Goal: Use online tool/utility: Utilize a website feature to perform a specific function

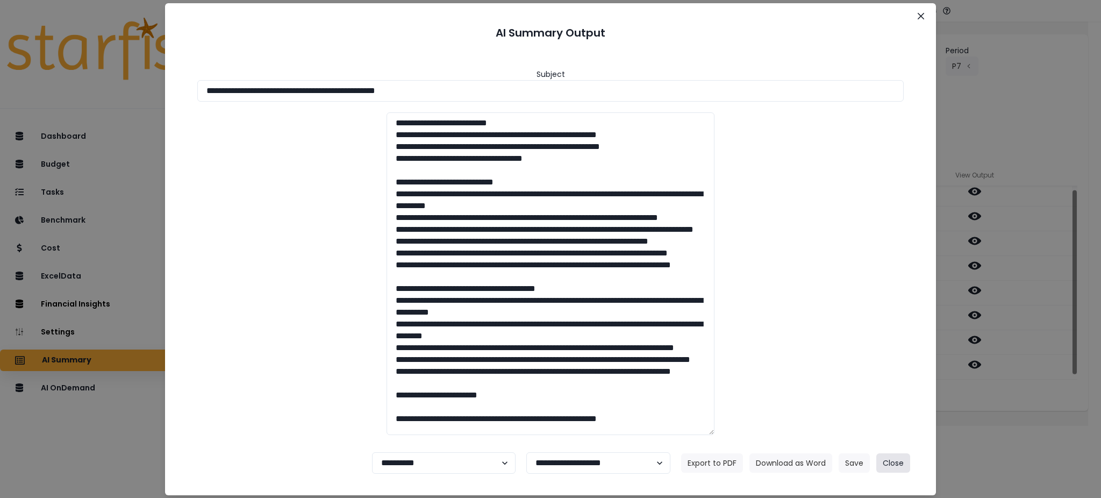
click at [901, 465] on button "Close" at bounding box center [894, 462] width 34 height 19
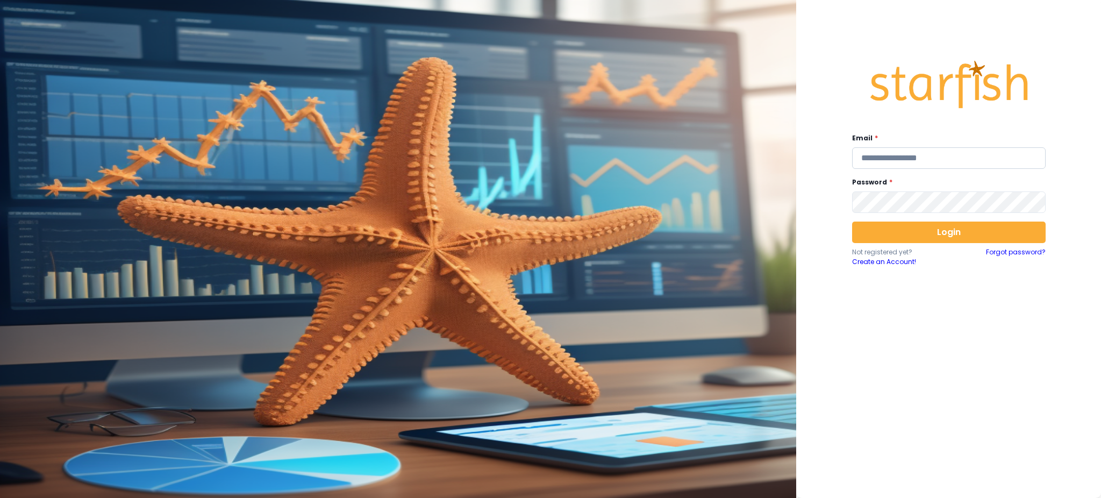
click at [907, 157] on input "email" at bounding box center [949, 158] width 194 height 22
type input "**********"
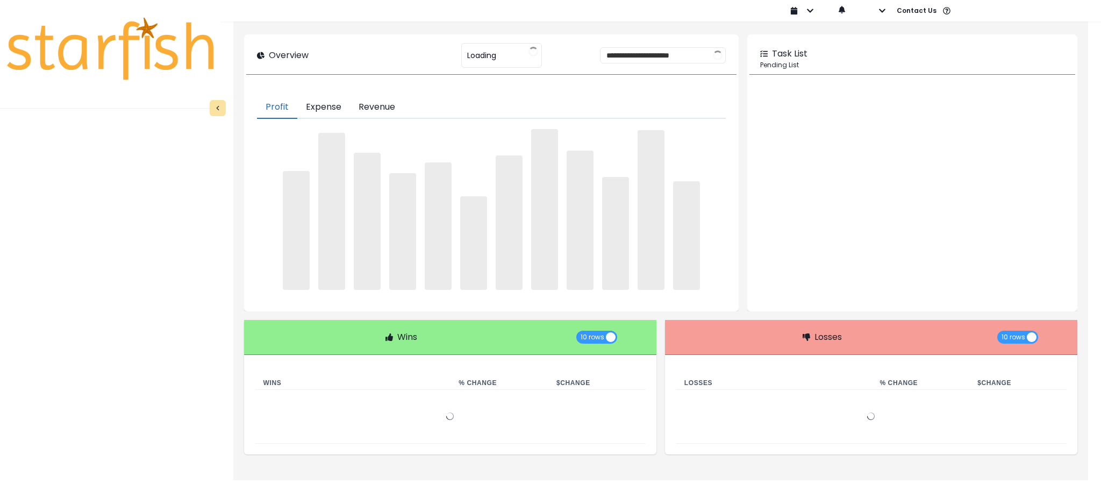
type input "********"
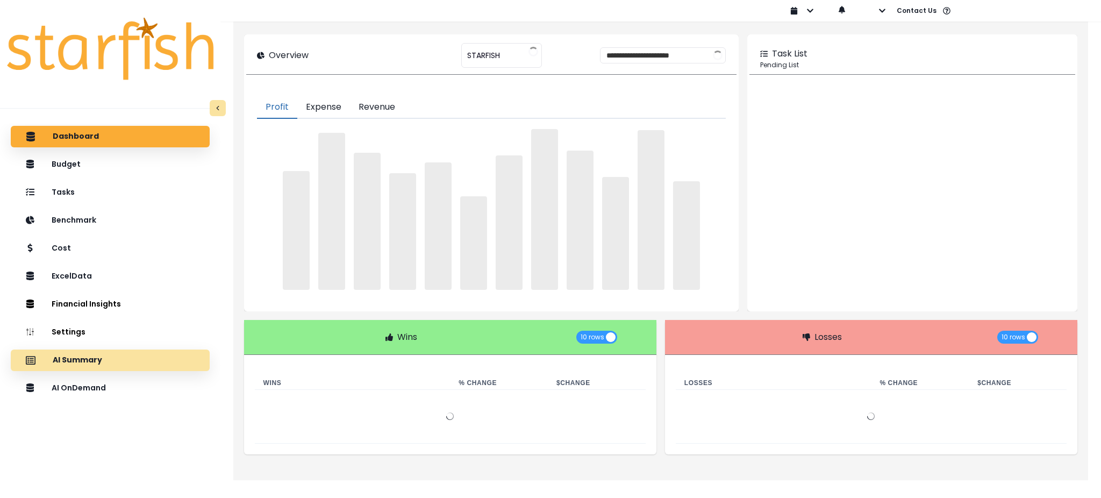
click at [97, 360] on p "AI Summary" at bounding box center [77, 360] width 49 height 10
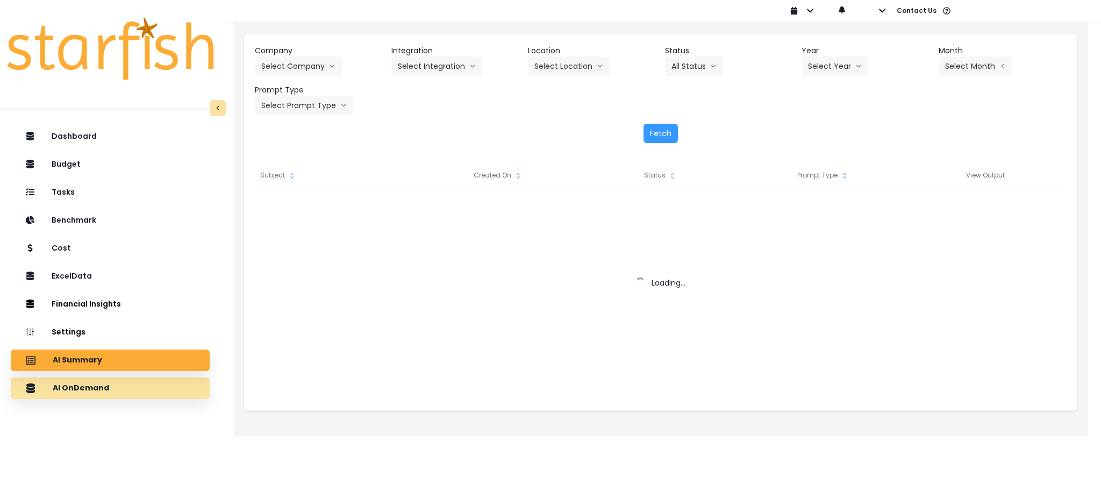
click at [142, 399] on div "AI OnDemand" at bounding box center [110, 388] width 182 height 23
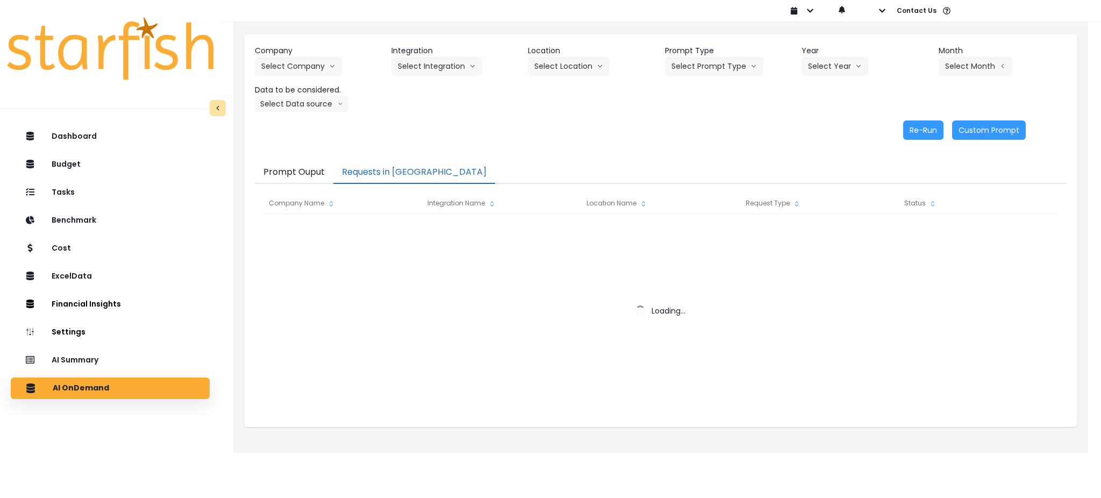
click at [380, 167] on button "Requests in Queue" at bounding box center [414, 172] width 162 height 23
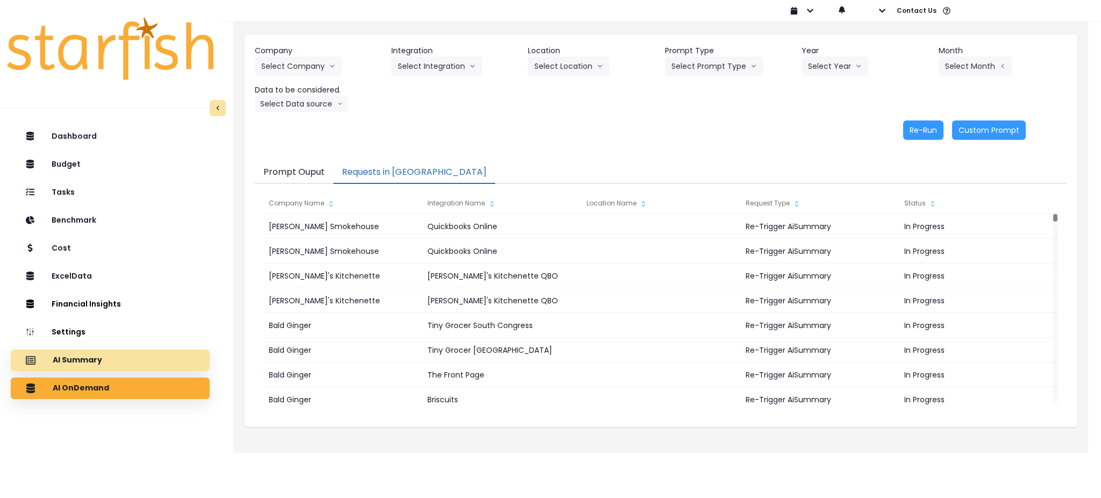
click at [133, 362] on div "AI Summary" at bounding box center [110, 360] width 182 height 23
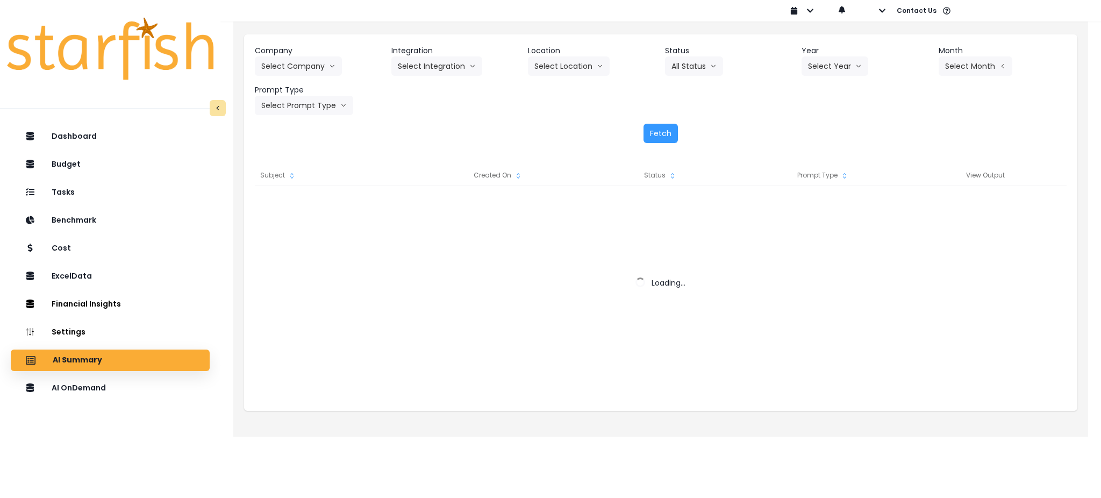
click at [323, 51] on header "Company" at bounding box center [319, 50] width 128 height 11
click at [309, 73] on button "Select Company" at bounding box center [298, 65] width 87 height 19
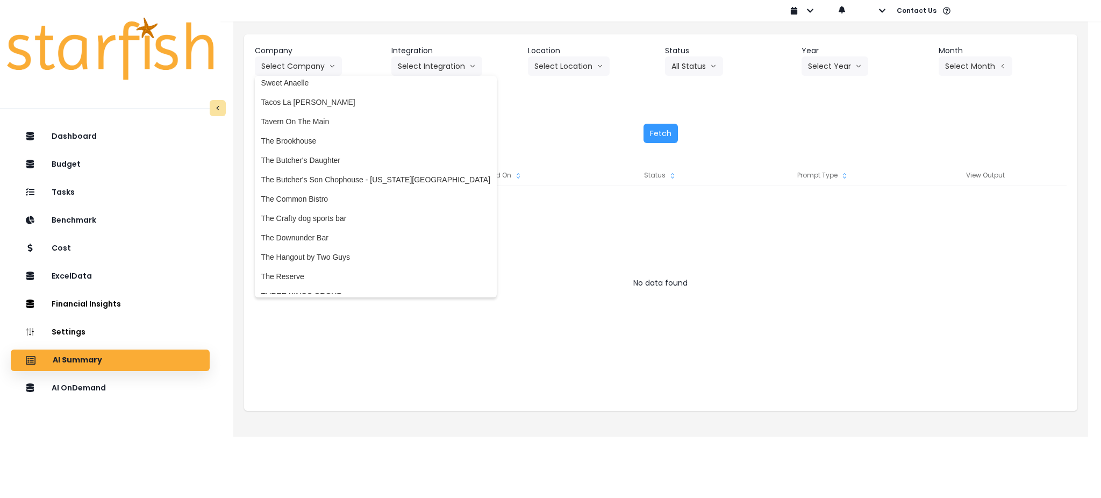
scroll to position [2243, 0]
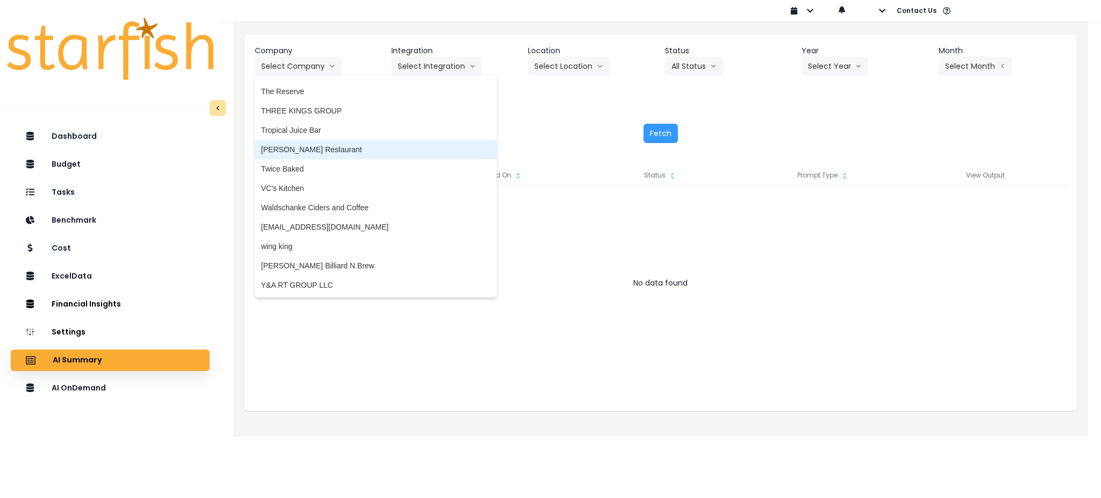
click at [304, 149] on span "[PERSON_NAME] Restaurant" at bounding box center [375, 149] width 229 height 11
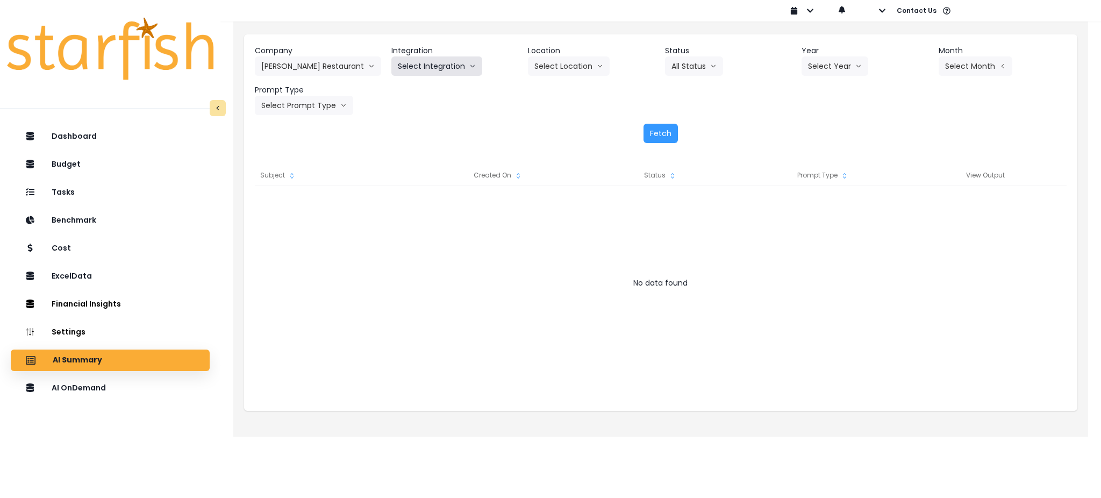
click at [461, 66] on button "Select Integration" at bounding box center [436, 65] width 91 height 19
click at [402, 91] on span "R365" at bounding box center [407, 88] width 18 height 11
click at [538, 60] on button "Select Location" at bounding box center [569, 65] width 82 height 19
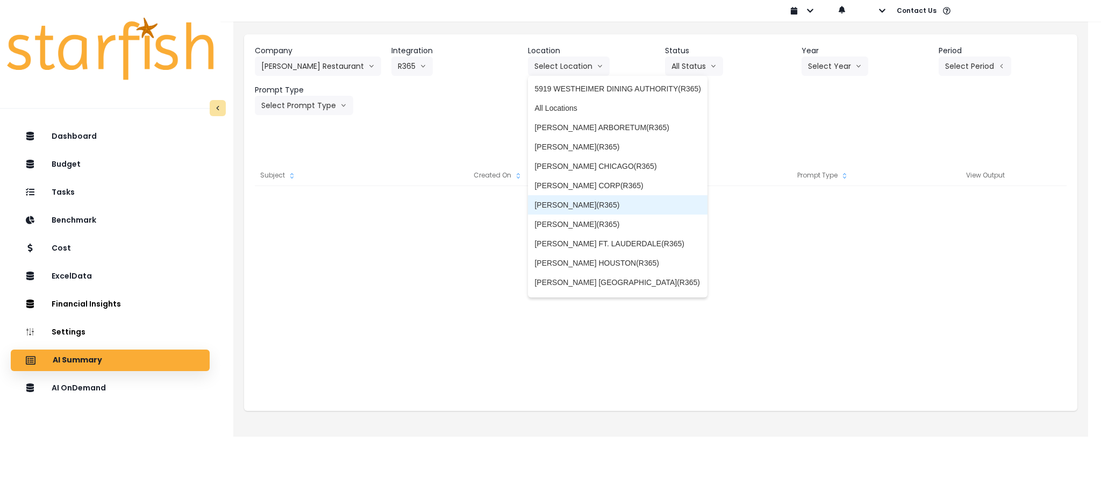
click at [589, 198] on li "[PERSON_NAME](R365)" at bounding box center [618, 204] width 180 height 19
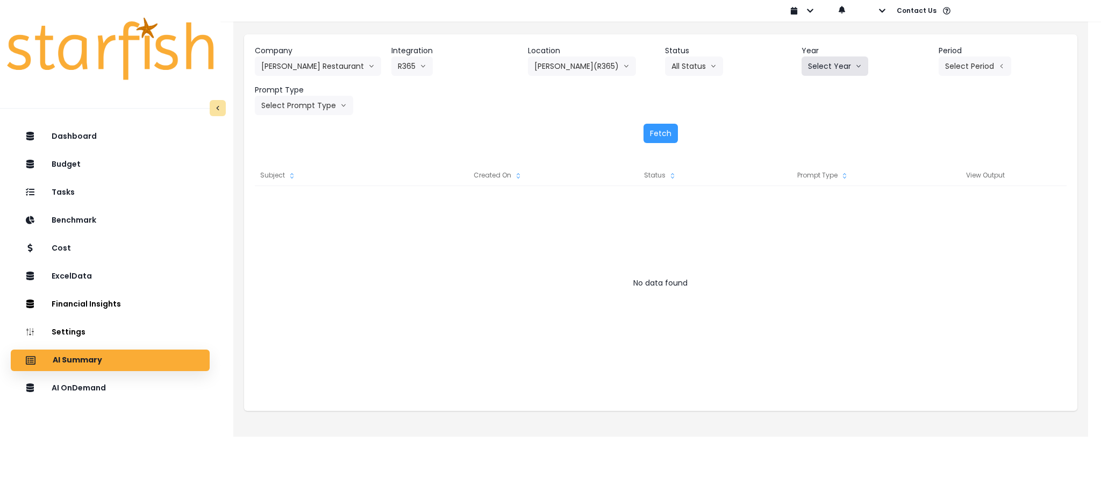
click at [839, 60] on button "Select Year" at bounding box center [835, 65] width 67 height 19
click at [822, 116] on li "2024" at bounding box center [817, 107] width 30 height 19
click at [815, 69] on button "2024" at bounding box center [823, 65] width 42 height 19
click at [811, 126] on span "2025" at bounding box center [816, 127] width 17 height 11
click at [947, 67] on button "Select Period" at bounding box center [975, 65] width 73 height 19
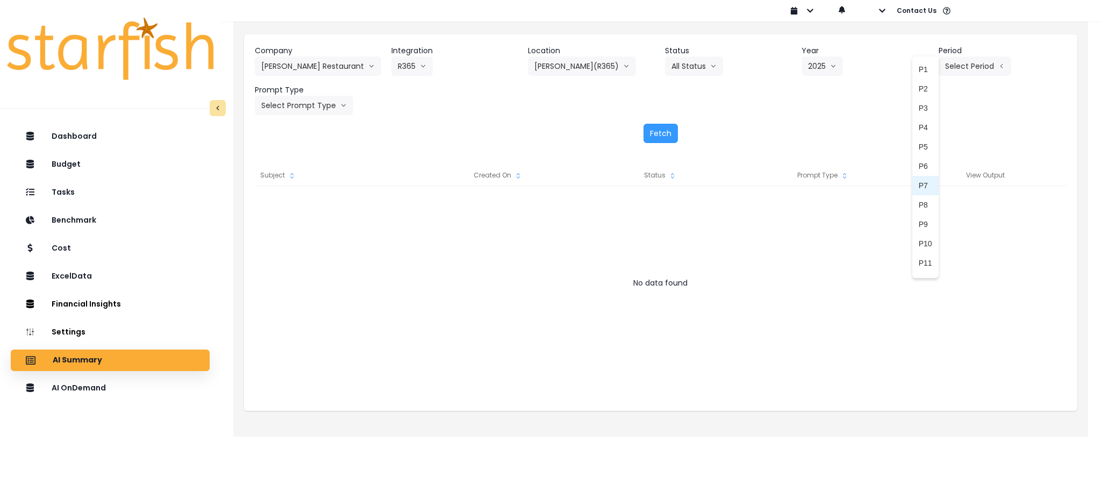
click at [919, 190] on span "P7" at bounding box center [925, 185] width 13 height 11
click at [307, 109] on button "Select Prompt Type" at bounding box center [304, 105] width 98 height 19
click at [296, 200] on span "Monthly Summary" at bounding box center [291, 205] width 61 height 11
click at [679, 133] on div "Fetch" at bounding box center [661, 133] width 812 height 19
click at [671, 133] on button "Fetch" at bounding box center [661, 133] width 34 height 19
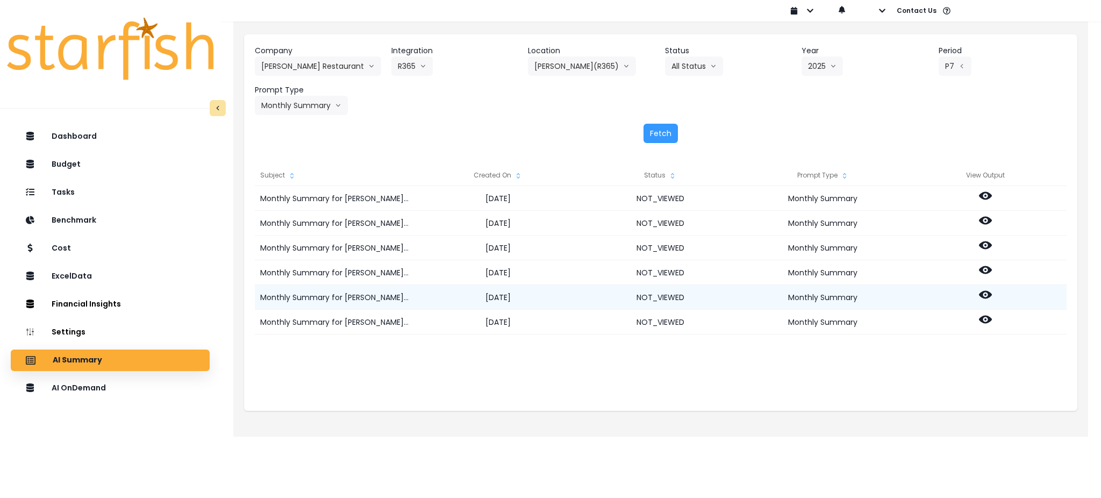
click at [986, 296] on icon at bounding box center [985, 294] width 13 height 13
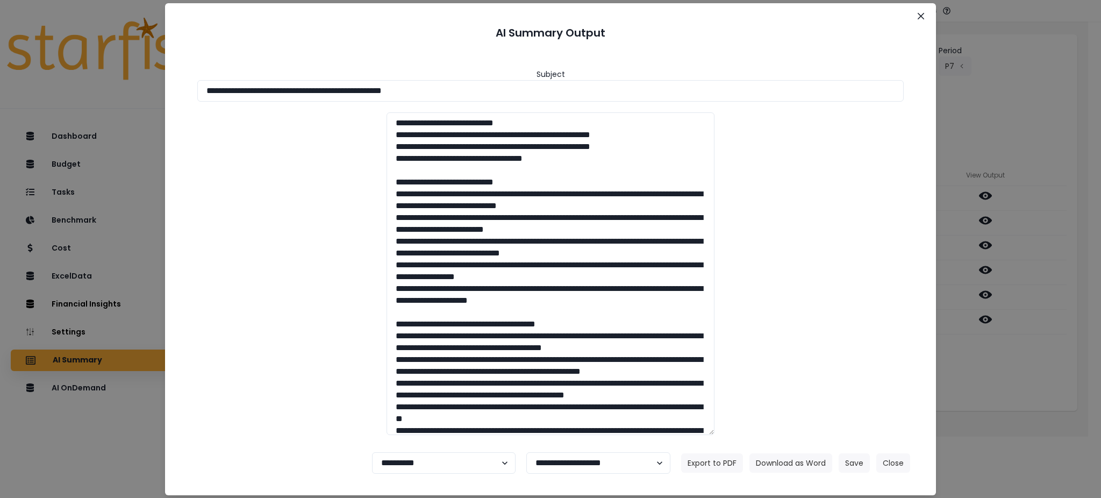
drag, startPoint x: 490, startPoint y: 99, endPoint x: 12, endPoint y: 85, distance: 478.8
click at [0, 83] on div "**********" at bounding box center [550, 249] width 1101 height 498
click at [780, 466] on button "Download as Word" at bounding box center [791, 462] width 83 height 19
drag, startPoint x: 1003, startPoint y: 379, endPoint x: 999, endPoint y: 371, distance: 9.1
click at [1003, 379] on div "**********" at bounding box center [550, 249] width 1101 height 498
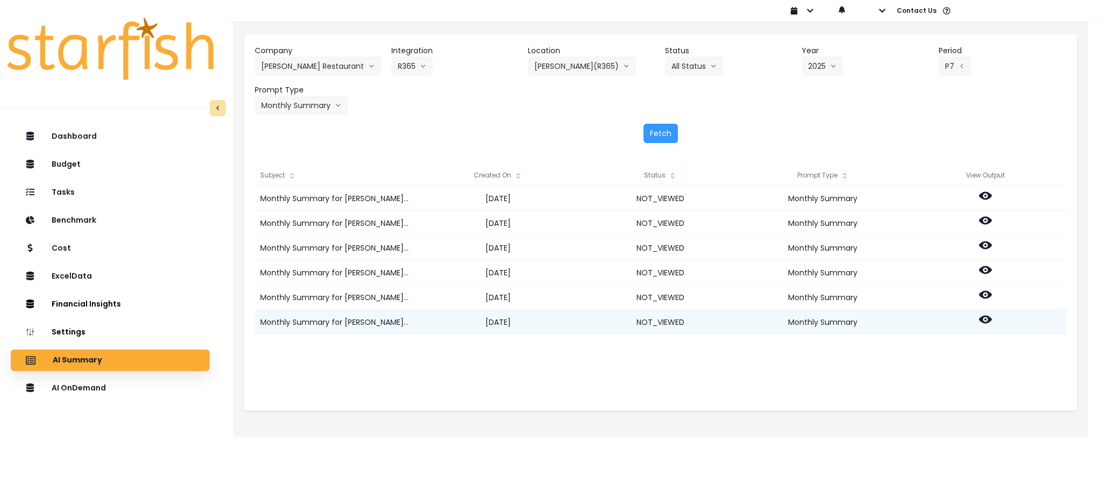
click at [988, 311] on div at bounding box center [986, 322] width 162 height 25
click at [988, 318] on icon at bounding box center [985, 320] width 13 height 8
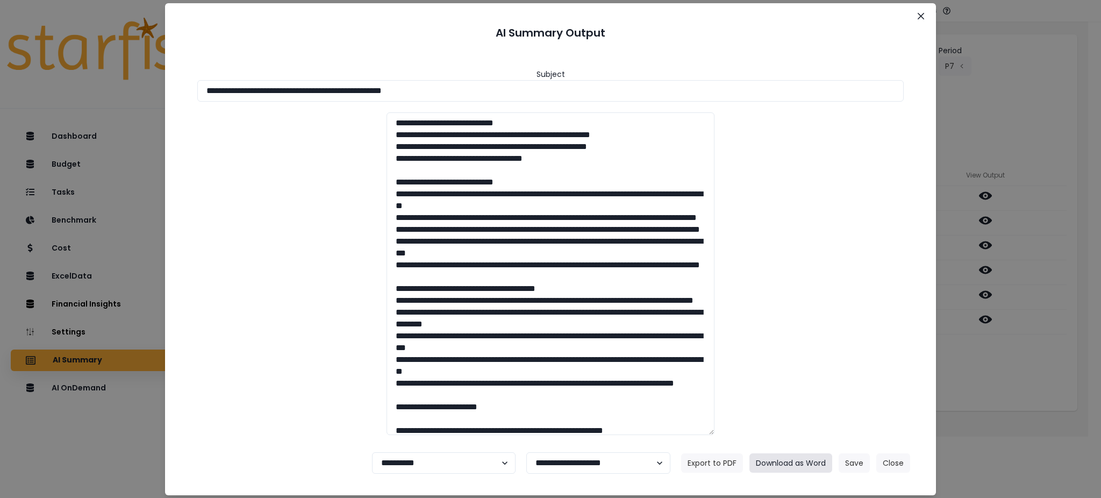
click at [812, 465] on button "Download as Word" at bounding box center [791, 462] width 83 height 19
click at [898, 468] on button "Close" at bounding box center [894, 462] width 34 height 19
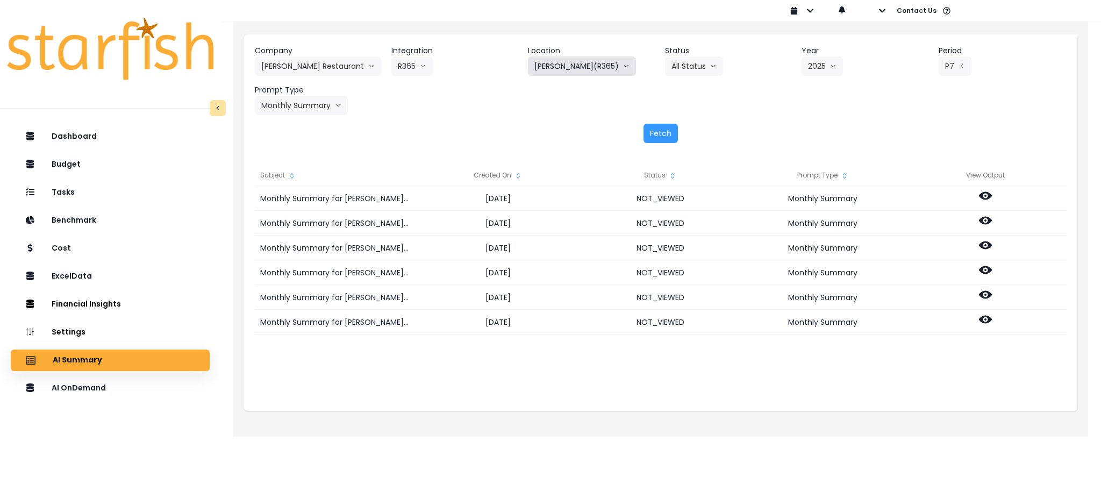
click at [560, 66] on button "[PERSON_NAME](R365)" at bounding box center [582, 65] width 108 height 19
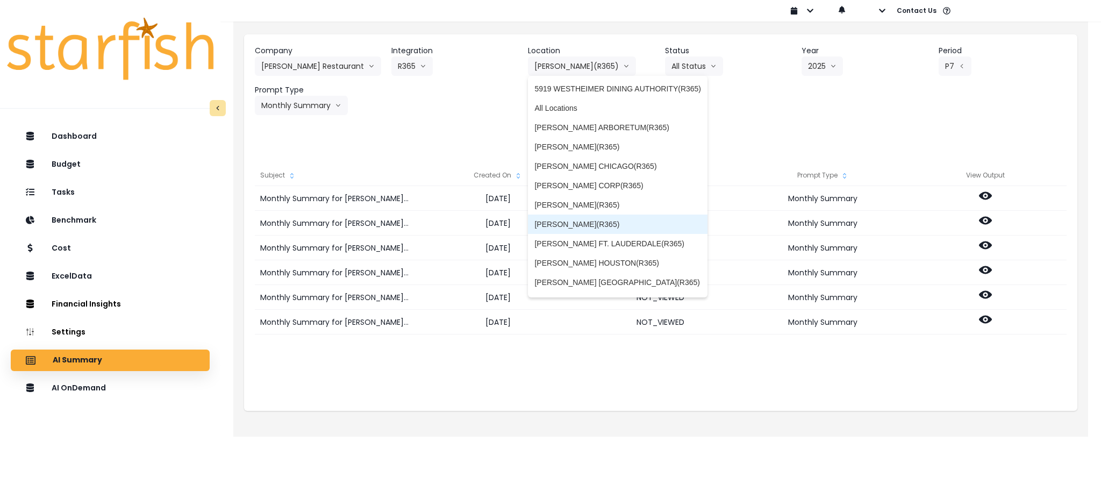
click at [591, 224] on span "[PERSON_NAME](R365)" at bounding box center [618, 224] width 167 height 11
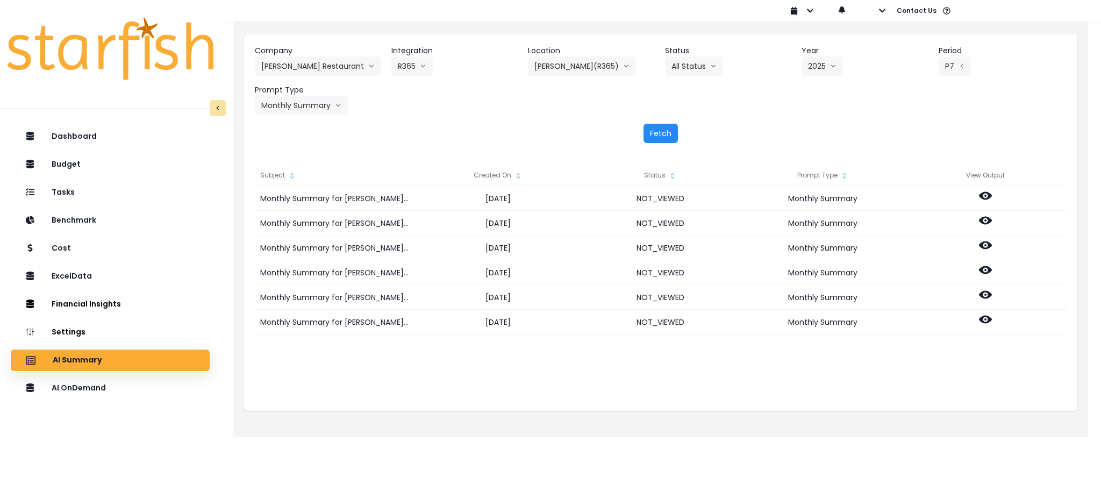
click at [654, 136] on button "Fetch" at bounding box center [661, 133] width 34 height 19
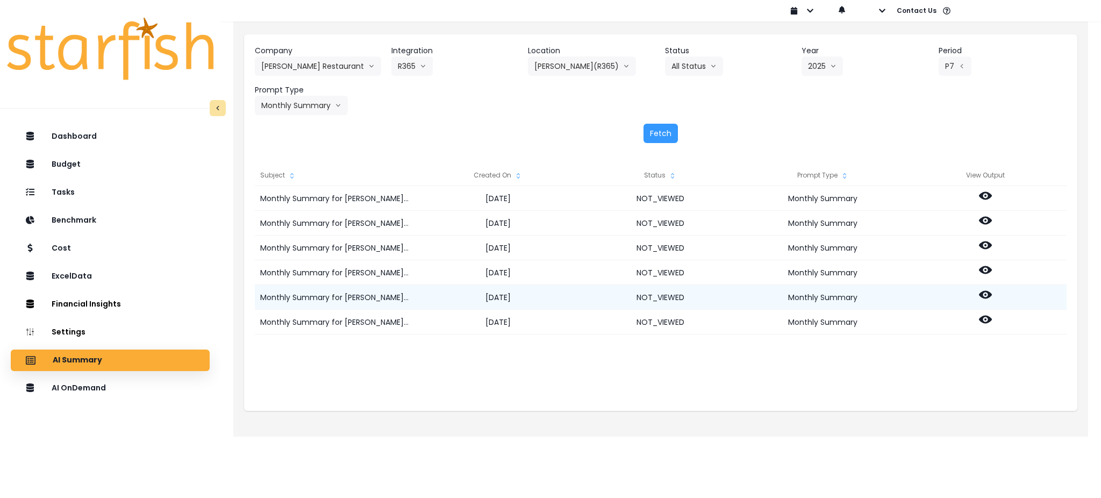
click at [986, 288] on icon at bounding box center [985, 294] width 13 height 13
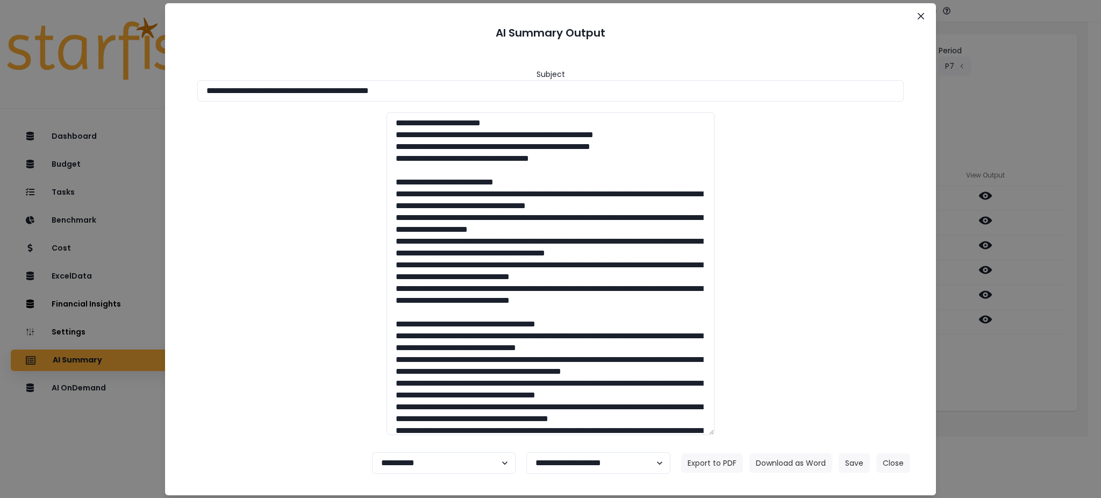
drag, startPoint x: 453, startPoint y: 94, endPoint x: 26, endPoint y: 74, distance: 427.4
click at [26, 74] on div "**********" at bounding box center [550, 249] width 1101 height 498
click at [795, 461] on button "Download as Word" at bounding box center [791, 462] width 83 height 19
drag, startPoint x: 1021, startPoint y: 361, endPoint x: 1007, endPoint y: 336, distance: 28.4
click at [1021, 361] on div "**********" at bounding box center [550, 249] width 1101 height 498
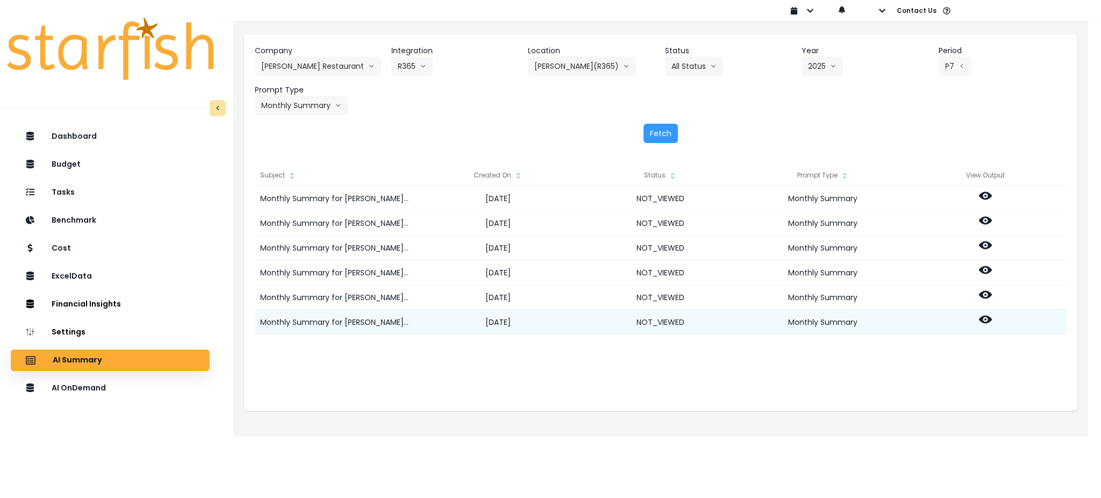
click at [978, 316] on div at bounding box center [986, 322] width 162 height 25
click at [985, 317] on icon at bounding box center [985, 319] width 13 height 13
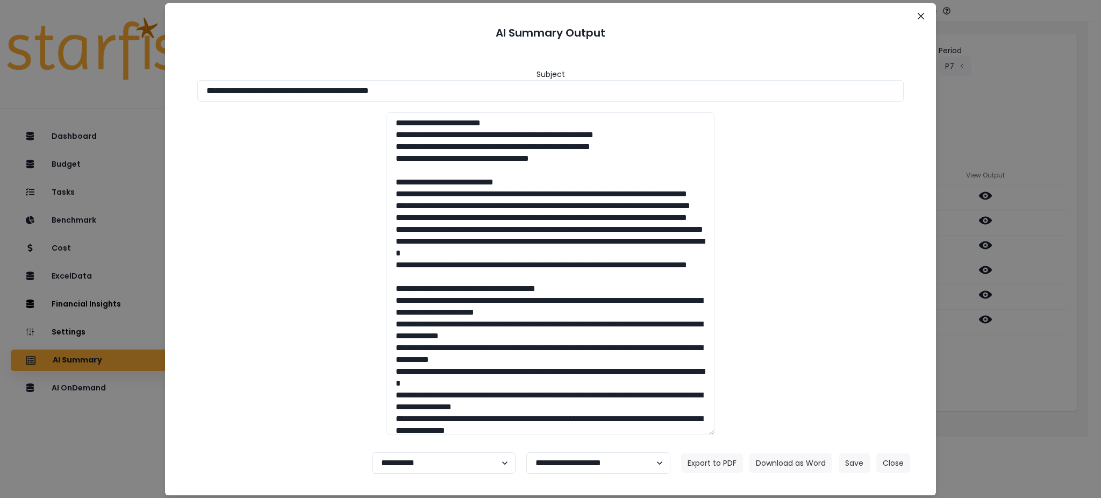
click at [778, 452] on footer "**********" at bounding box center [550, 463] width 745 height 39
click at [779, 459] on button "Download as Word" at bounding box center [791, 462] width 83 height 19
click at [893, 461] on button "Close" at bounding box center [894, 462] width 34 height 19
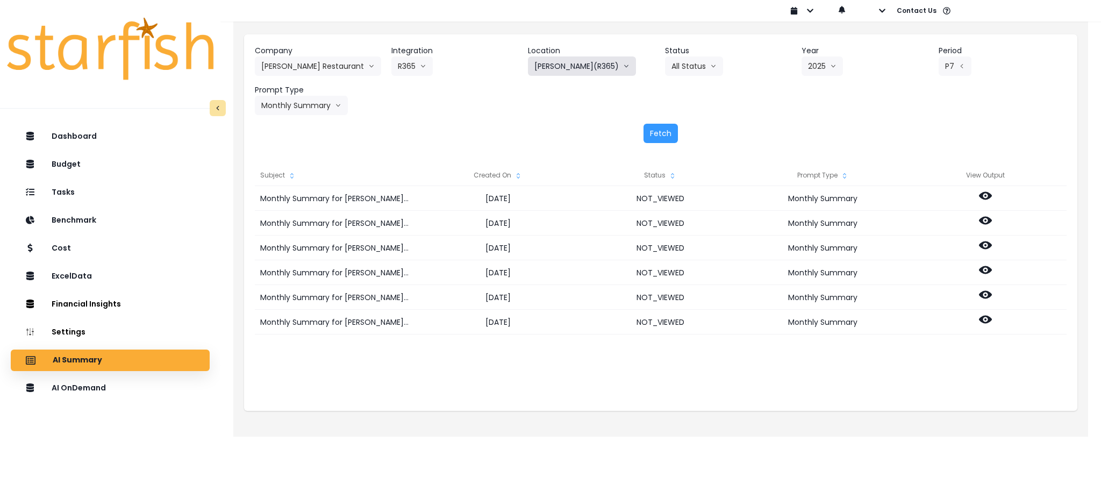
click at [564, 66] on button "[PERSON_NAME](R365)" at bounding box center [582, 65] width 108 height 19
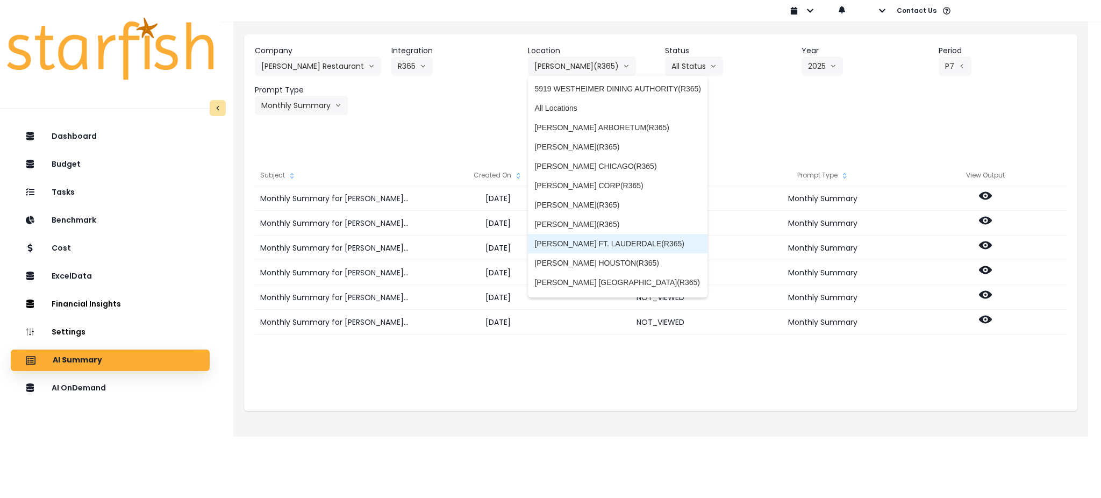
click at [617, 239] on span "[PERSON_NAME] FT. LAUDERDALE(R365)" at bounding box center [618, 243] width 167 height 11
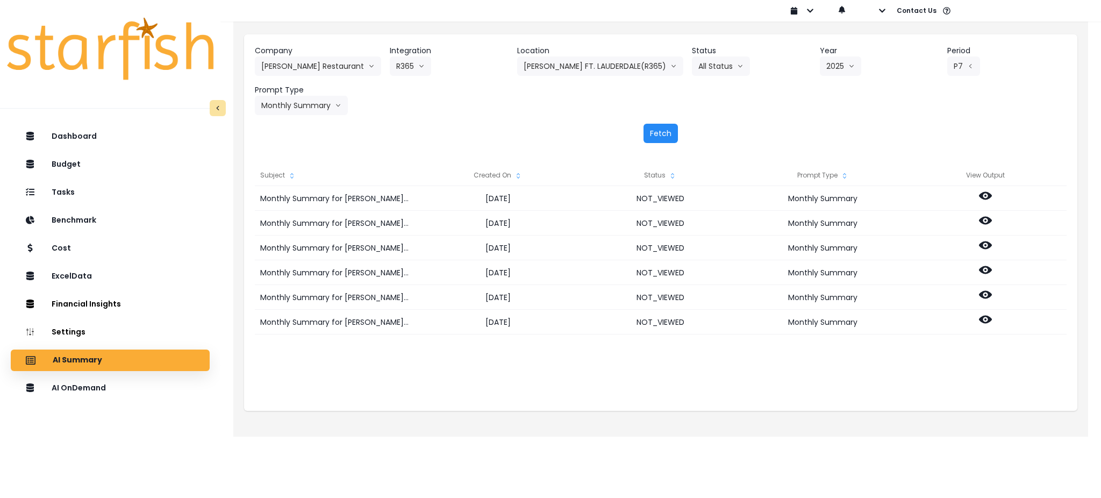
click at [656, 139] on button "Fetch" at bounding box center [661, 133] width 34 height 19
drag, startPoint x: 486, startPoint y: 111, endPoint x: 501, endPoint y: 122, distance: 18.2
click at [486, 111] on div "Company Truluck's Restaurant 86 Costs Asti Bagel Cafe Balance Grille Bald Ginge…" at bounding box center [661, 80] width 812 height 70
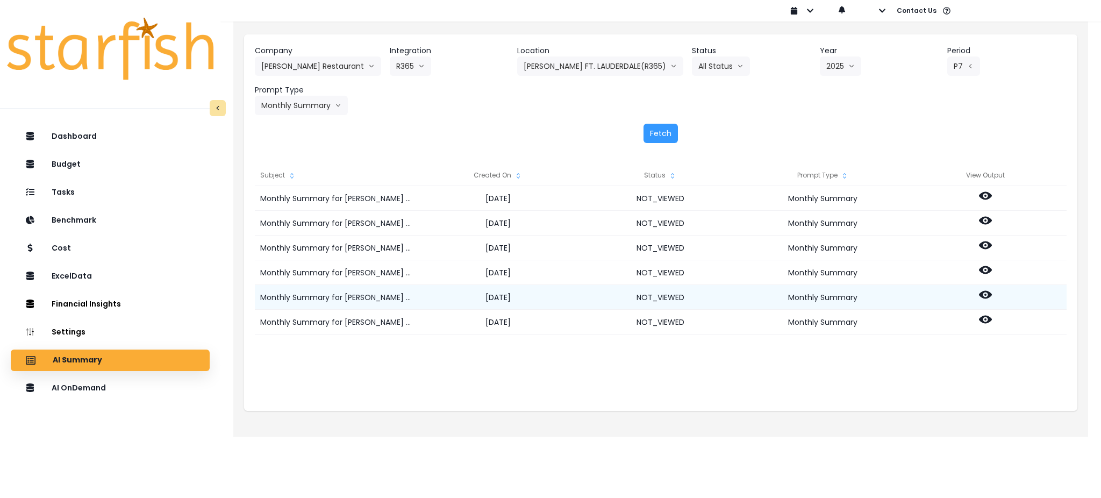
click at [984, 293] on icon at bounding box center [985, 294] width 13 height 13
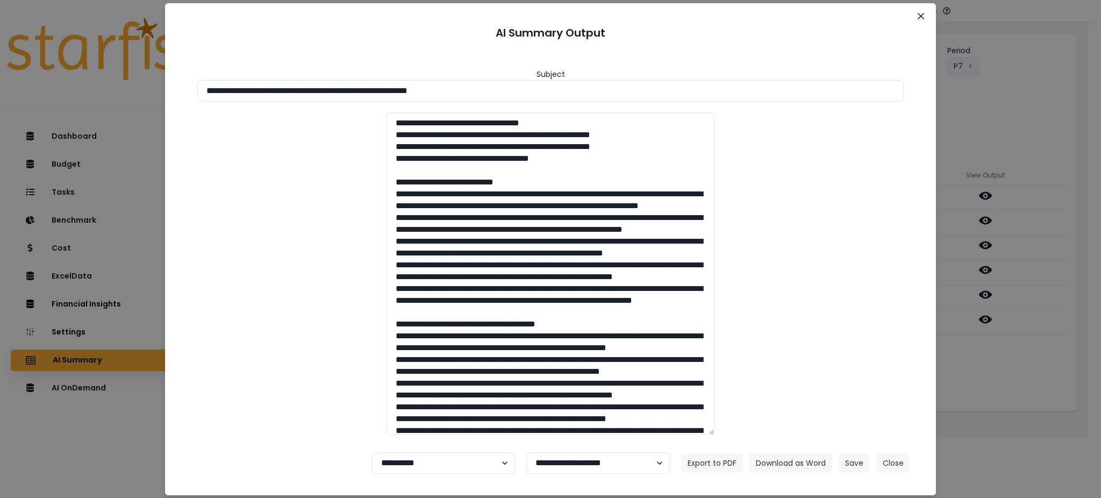
drag, startPoint x: 513, startPoint y: 92, endPoint x: 0, endPoint y: 30, distance: 516.8
click at [0, 30] on div "**********" at bounding box center [550, 249] width 1101 height 498
click at [786, 459] on button "Download as Word" at bounding box center [791, 462] width 83 height 19
click at [922, 311] on div "**********" at bounding box center [550, 246] width 745 height 394
click at [1033, 411] on div "**********" at bounding box center [550, 249] width 1101 height 498
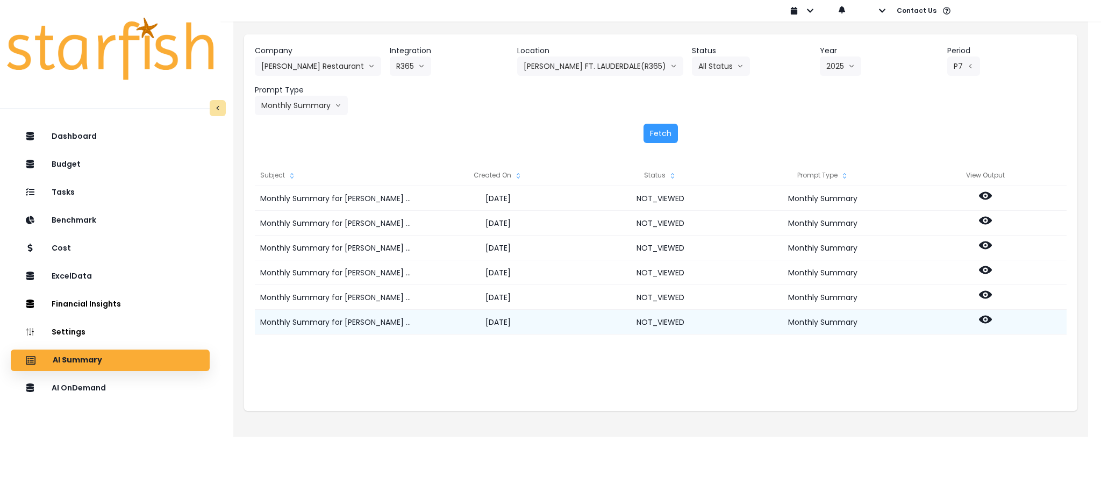
click at [987, 316] on icon at bounding box center [985, 320] width 13 height 8
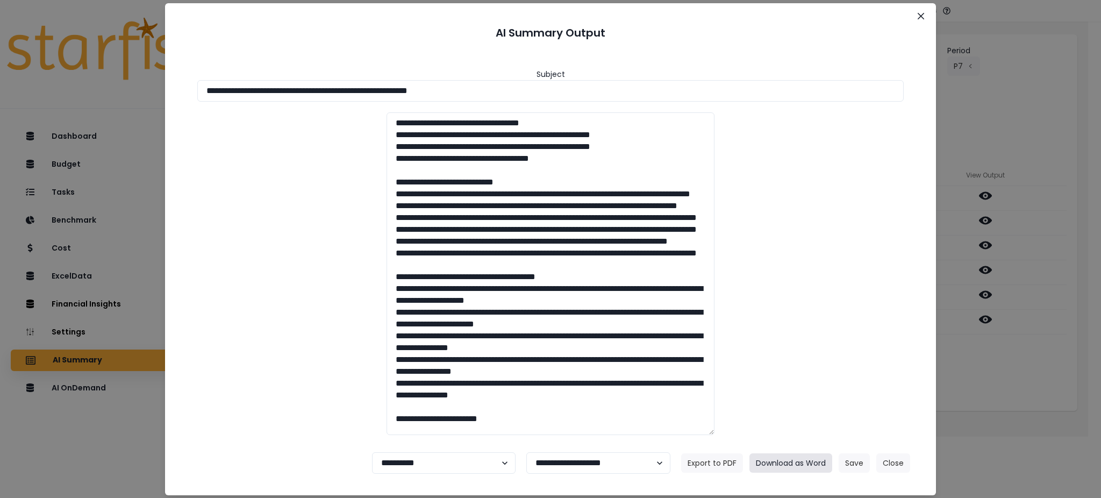
click at [778, 460] on button "Download as Word" at bounding box center [791, 462] width 83 height 19
click at [893, 461] on button "Close" at bounding box center [894, 462] width 34 height 19
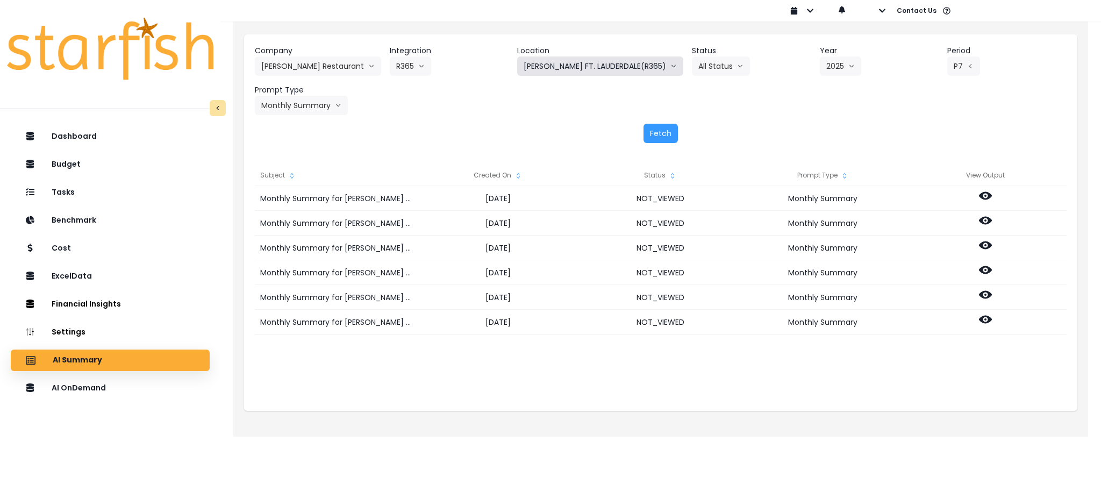
click at [586, 75] on button "[PERSON_NAME] FT. LAUDERDALE(R365)" at bounding box center [600, 65] width 166 height 19
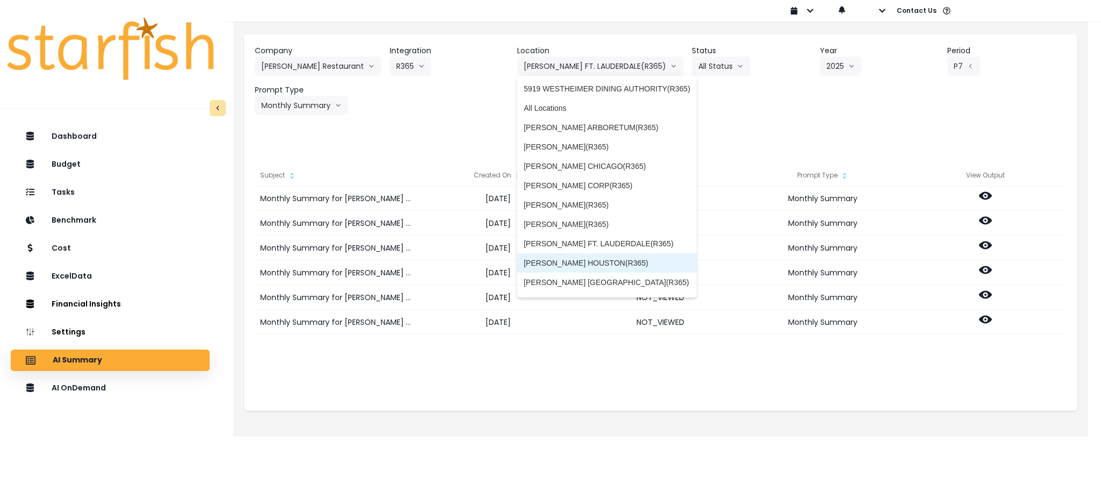
click at [589, 259] on span "[PERSON_NAME] HOUSTON(R365)" at bounding box center [607, 263] width 167 height 11
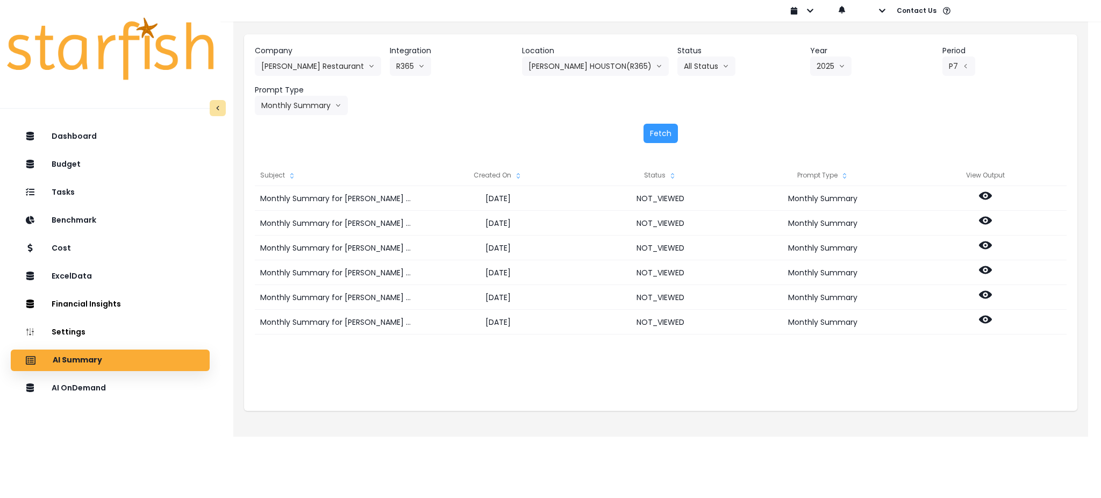
click at [865, 127] on div "Fetch" at bounding box center [661, 133] width 812 height 19
click at [656, 128] on button "Fetch" at bounding box center [661, 133] width 34 height 19
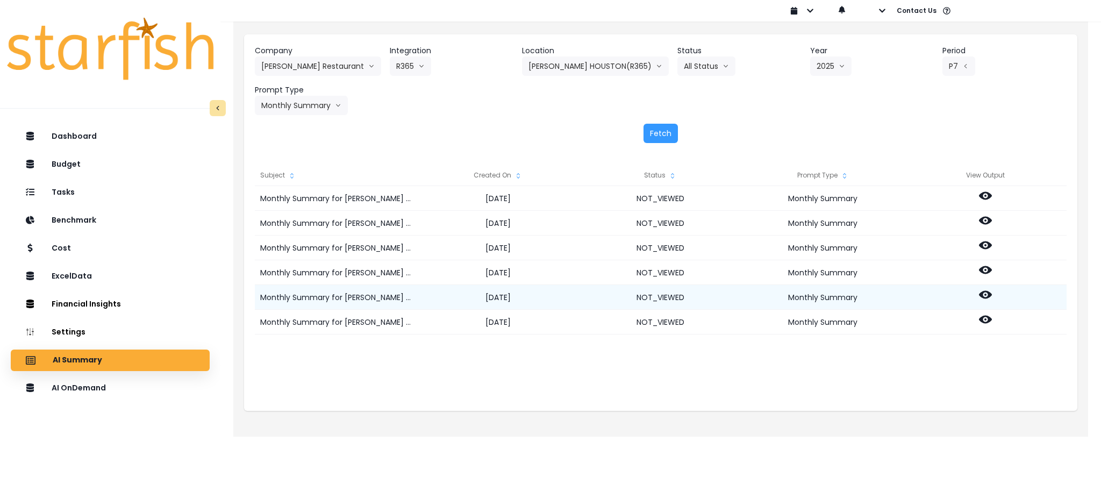
click at [978, 292] on div at bounding box center [986, 297] width 162 height 25
click at [982, 293] on icon at bounding box center [985, 295] width 13 height 8
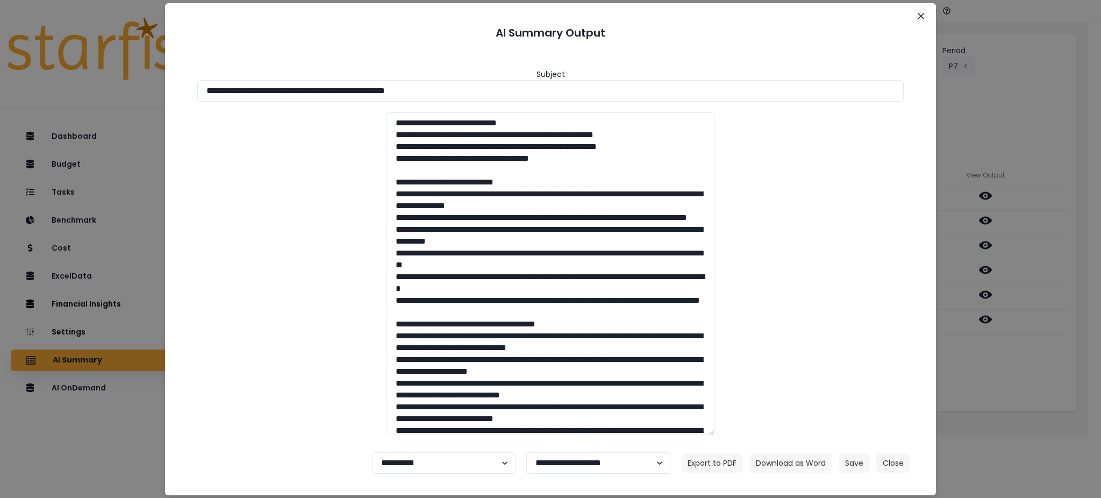
drag, startPoint x: 533, startPoint y: 95, endPoint x: 0, endPoint y: 95, distance: 533.5
click at [0, 95] on div "**********" at bounding box center [550, 249] width 1101 height 498
click at [775, 457] on button "Download as Word" at bounding box center [791, 462] width 83 height 19
drag, startPoint x: 1020, startPoint y: 385, endPoint x: 1007, endPoint y: 329, distance: 57.4
click at [1020, 385] on div "**********" at bounding box center [550, 249] width 1101 height 498
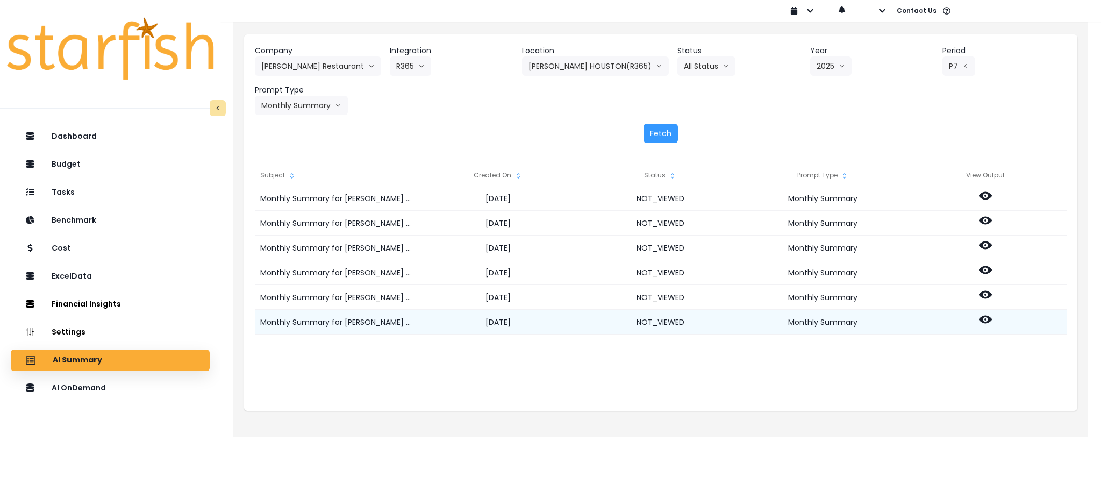
click at [986, 322] on icon at bounding box center [985, 319] width 13 height 13
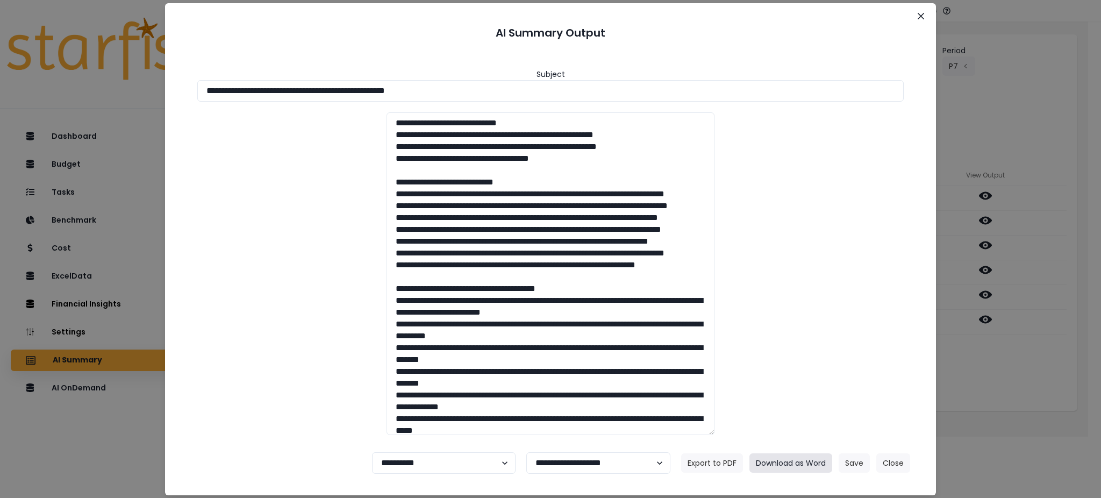
click at [792, 458] on button "Download as Word" at bounding box center [791, 462] width 83 height 19
click at [896, 468] on button "Close" at bounding box center [894, 462] width 34 height 19
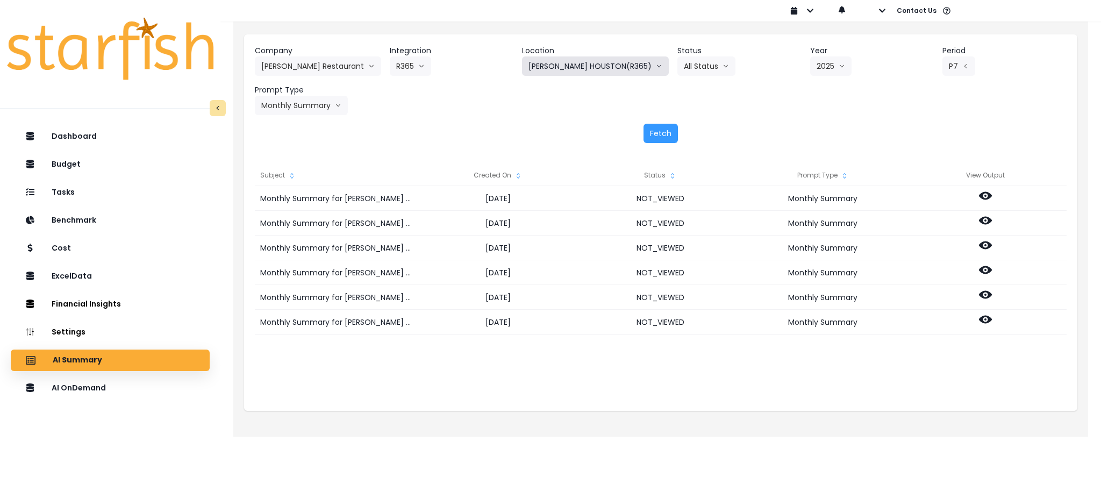
click at [608, 59] on button "[PERSON_NAME] HOUSTON(R365)" at bounding box center [595, 65] width 147 height 19
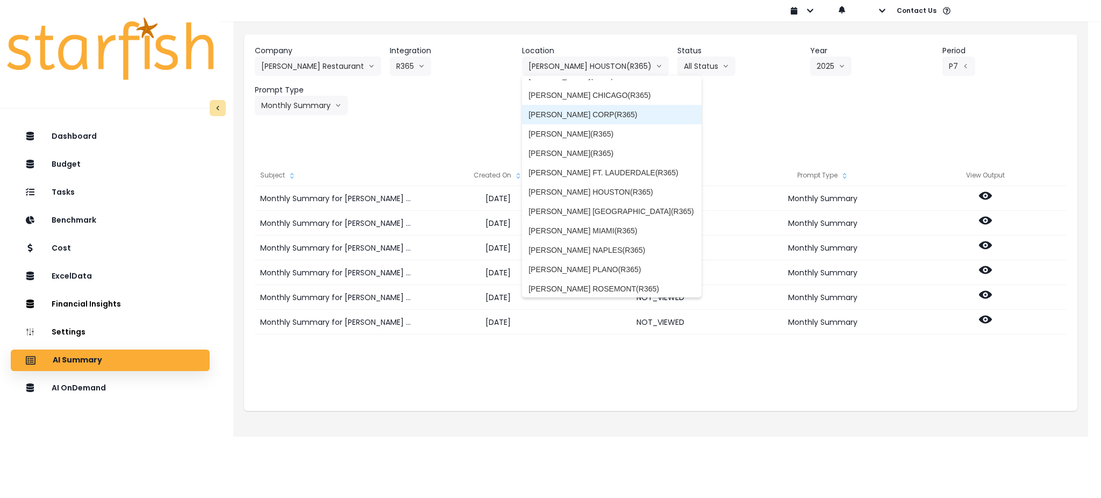
scroll to position [72, 0]
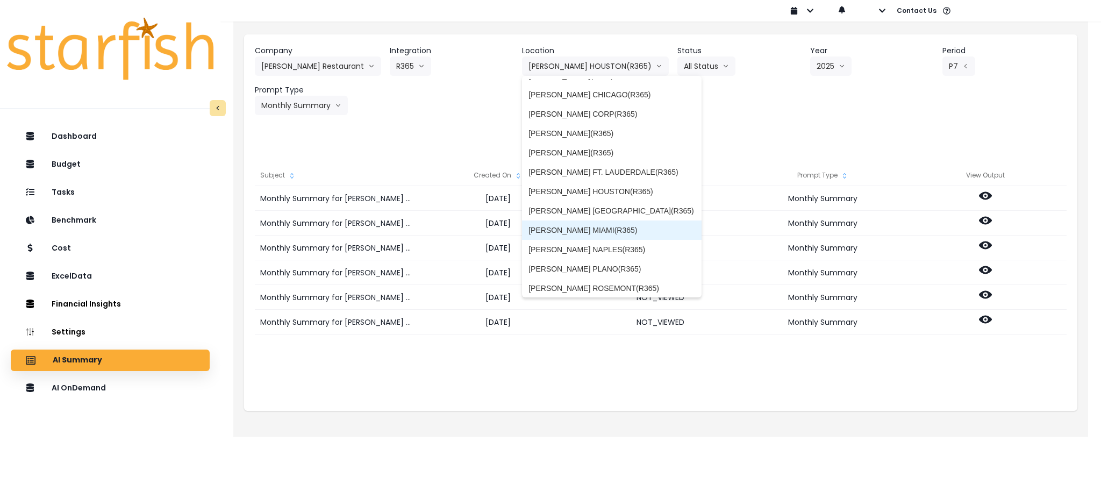
click at [611, 231] on span "[PERSON_NAME] MIAMI(R365)" at bounding box center [612, 230] width 167 height 11
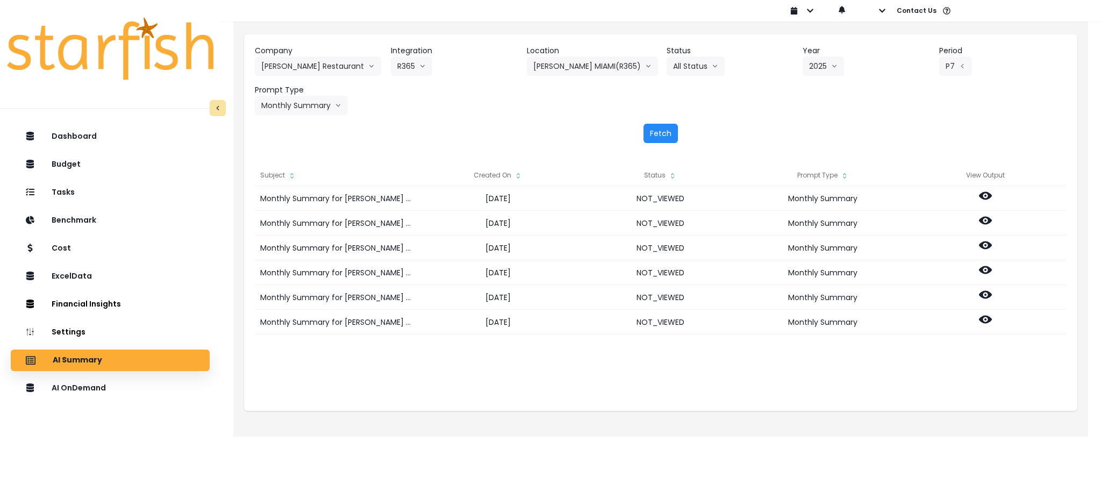
click at [661, 133] on button "Fetch" at bounding box center [661, 133] width 34 height 19
click at [962, 384] on div "Subject Created On Status Prompt Type View Output Monthly Summary for TRULUCK'S…" at bounding box center [661, 282] width 834 height 257
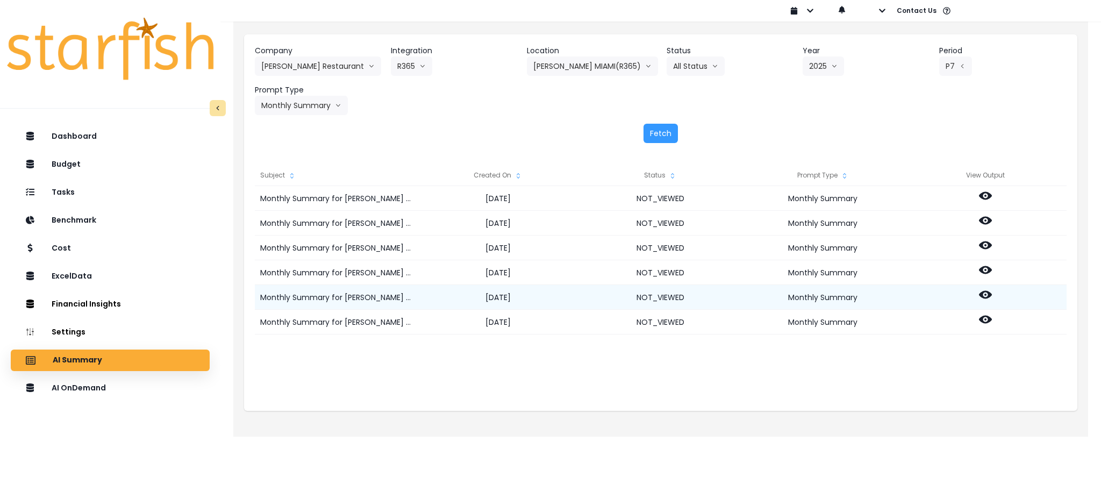
click at [988, 295] on icon at bounding box center [985, 295] width 13 height 8
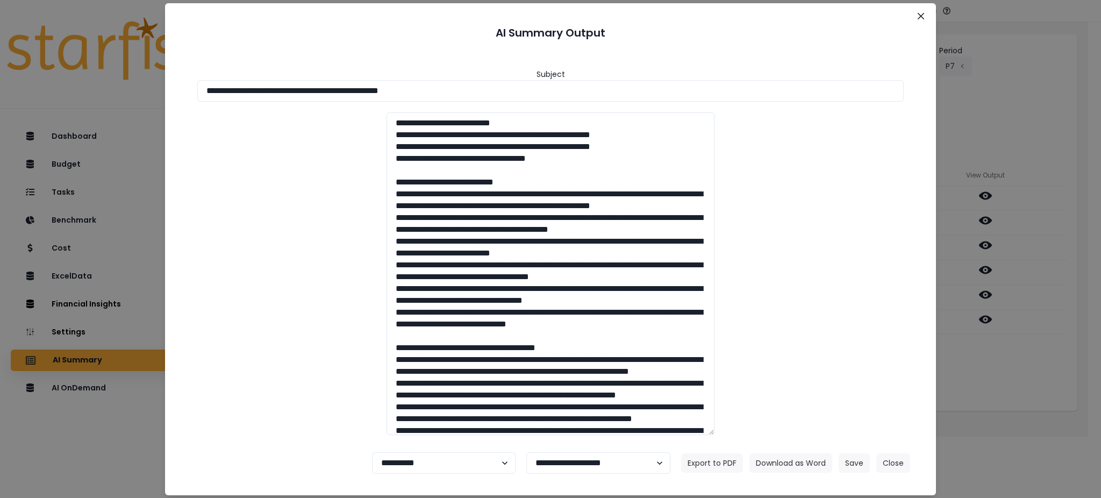
drag, startPoint x: 474, startPoint y: 94, endPoint x: 0, endPoint y: 48, distance: 476.0
click at [0, 48] on div "**********" at bounding box center [550, 249] width 1101 height 498
click at [778, 461] on button "Download as Word" at bounding box center [791, 462] width 83 height 19
click at [1000, 359] on div "**********" at bounding box center [550, 249] width 1101 height 498
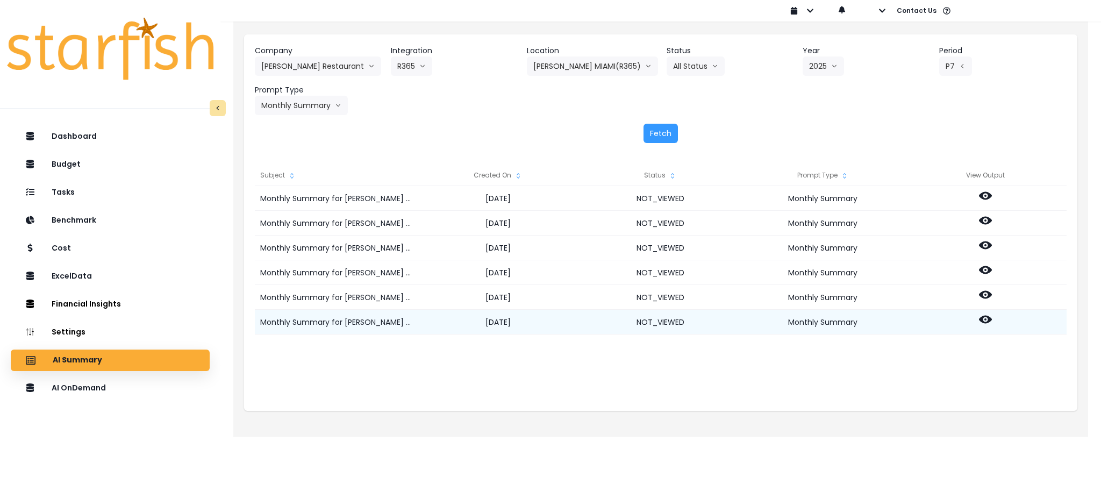
click at [981, 322] on icon at bounding box center [985, 320] width 13 height 8
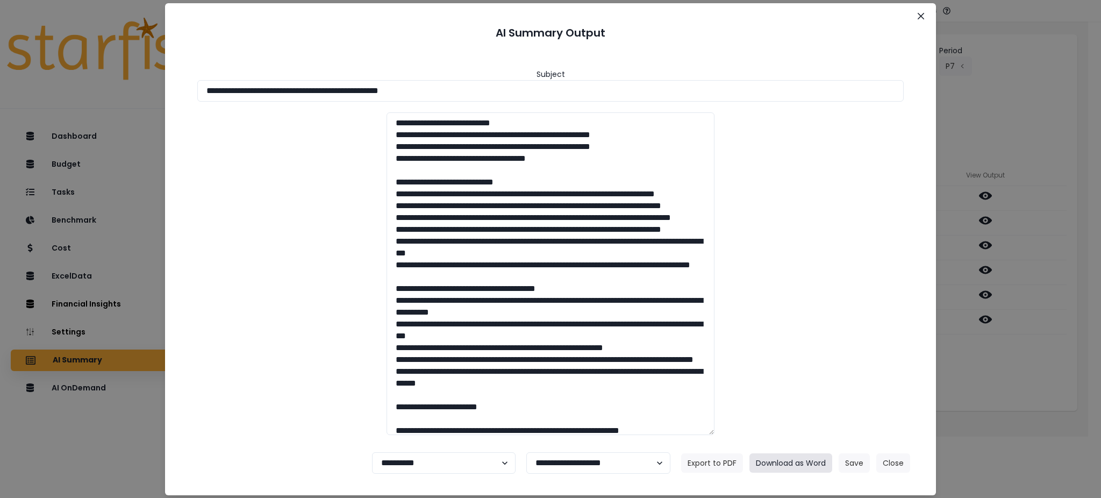
click at [793, 460] on button "Download as Word" at bounding box center [791, 462] width 83 height 19
click at [1048, 371] on div "**********" at bounding box center [550, 249] width 1101 height 498
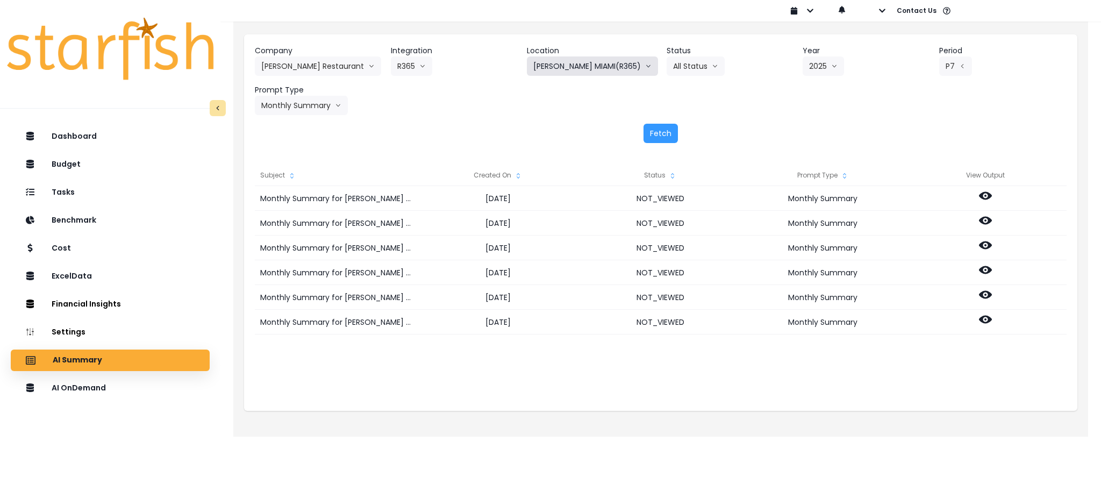
click at [577, 68] on button "[PERSON_NAME] MIAMI(R365)" at bounding box center [592, 65] width 131 height 19
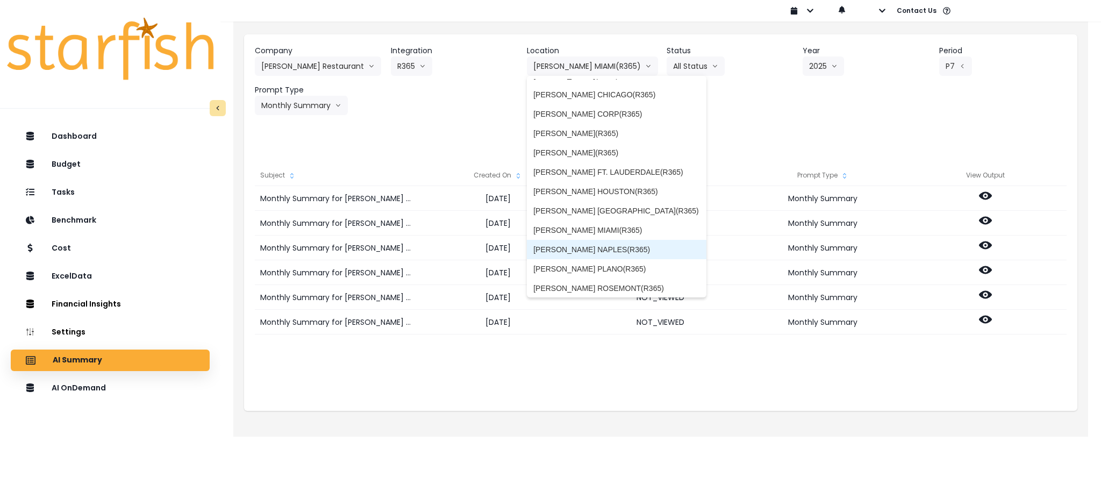
click at [632, 250] on span "[PERSON_NAME] NAPLES(R365)" at bounding box center [616, 249] width 167 height 11
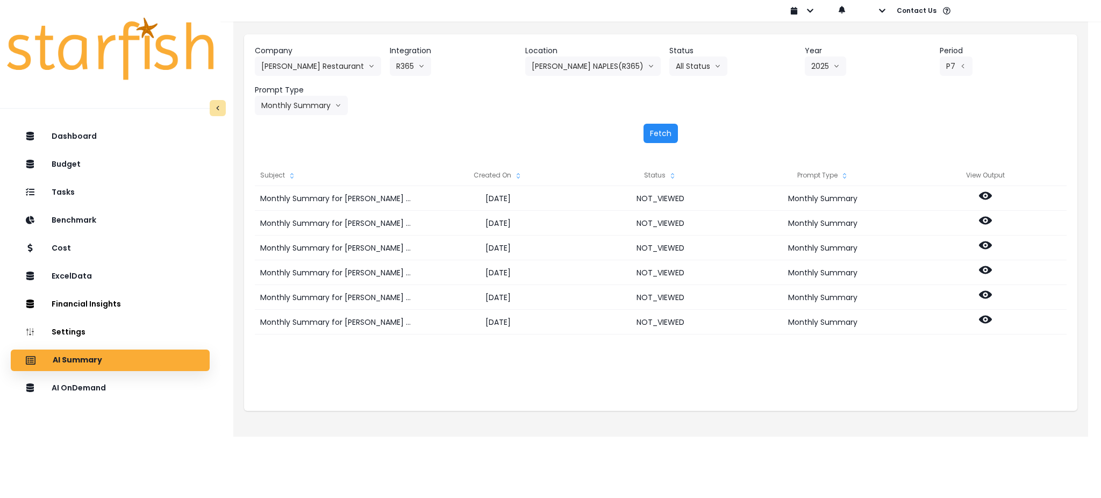
click at [657, 139] on button "Fetch" at bounding box center [661, 133] width 34 height 19
click at [663, 421] on div "Company Truluck's Restaurant 86 Costs Asti Bagel Cafe Balance Grille Bald Ginge…" at bounding box center [660, 226] width 855 height 422
click at [630, 359] on div "Monthly Summary for TRULUCK'S NAPLES(R365) for P7 2025 2025-08-11 NOT_VIEWED Mo…" at bounding box center [661, 293] width 812 height 215
click at [654, 362] on div "Monthly Summary for TRULUCK'S NAPLES(R365) for P7 2025 2025-08-11 NOT_VIEWED Mo…" at bounding box center [661, 293] width 812 height 215
click at [756, 367] on div "Monthly Summary for TRULUCK'S NAPLES(R365) for P7 2025 2025-08-11 NOT_VIEWED Mo…" at bounding box center [661, 293] width 812 height 215
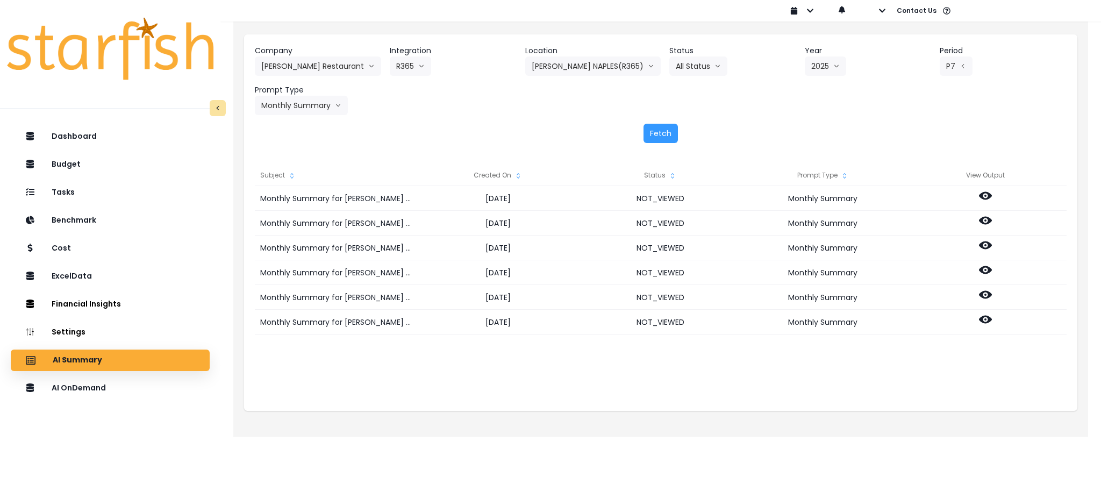
click at [874, 380] on div "Subject Created On Status Prompt Type View Output Monthly Summary for TRULUCK'S…" at bounding box center [661, 282] width 834 height 257
